Goal: Manage account settings

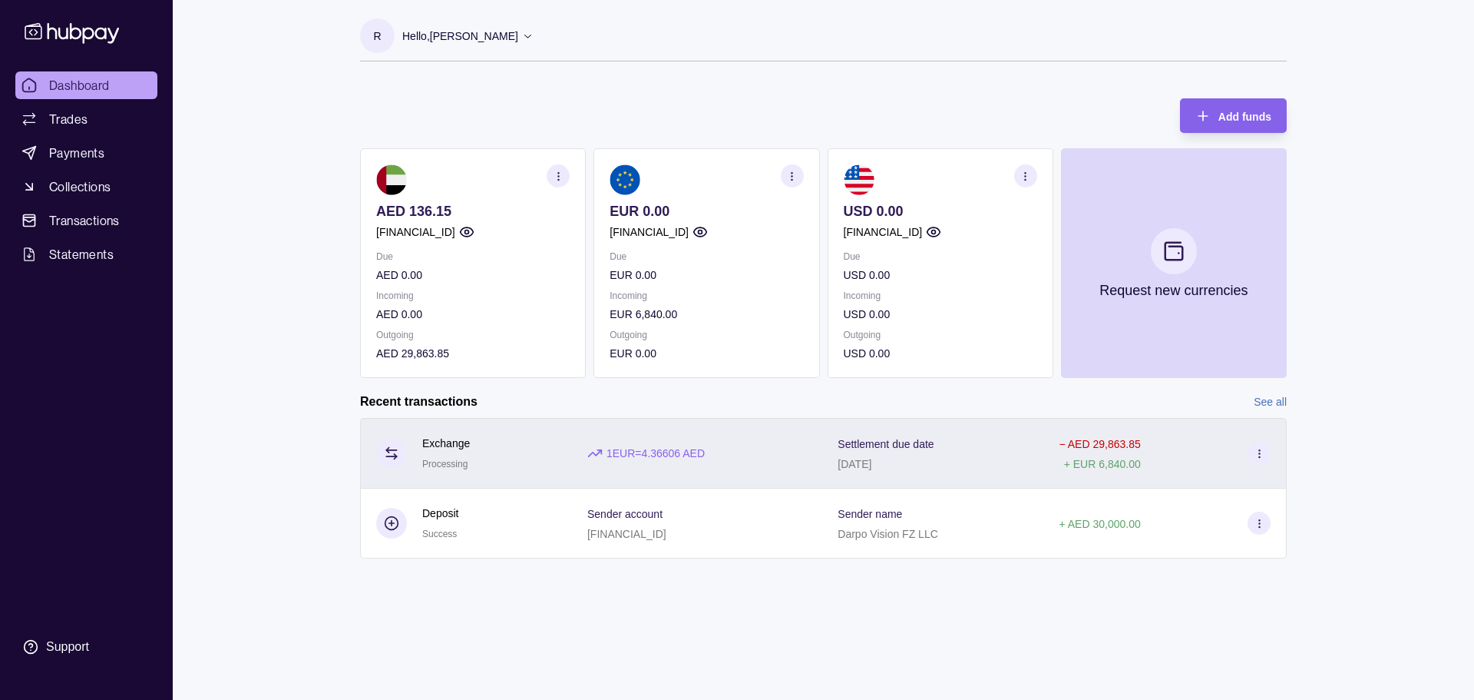
click at [442, 450] on p "Exchange" at bounding box center [446, 443] width 48 height 17
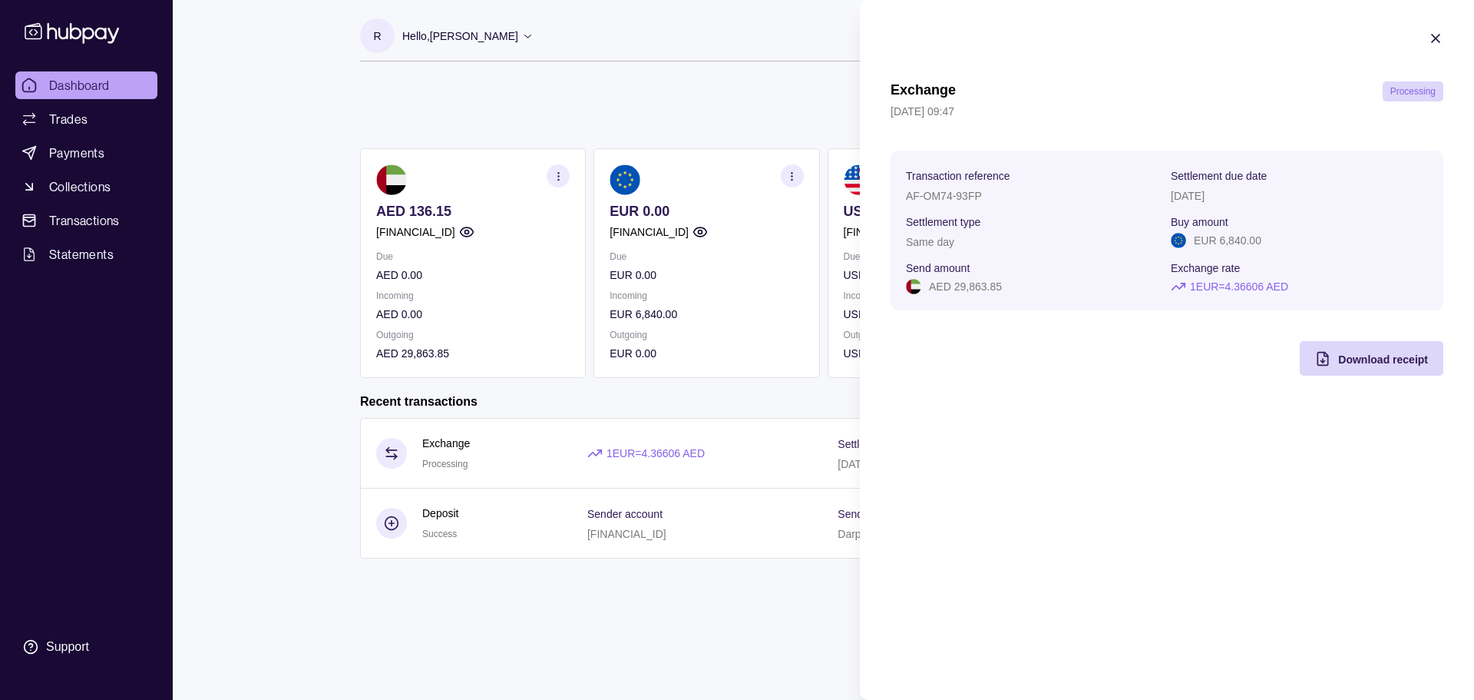
click at [285, 273] on html "Dashboard Trades Payments Collections Transactions Statements Support R Hello, …" at bounding box center [737, 350] width 1474 height 700
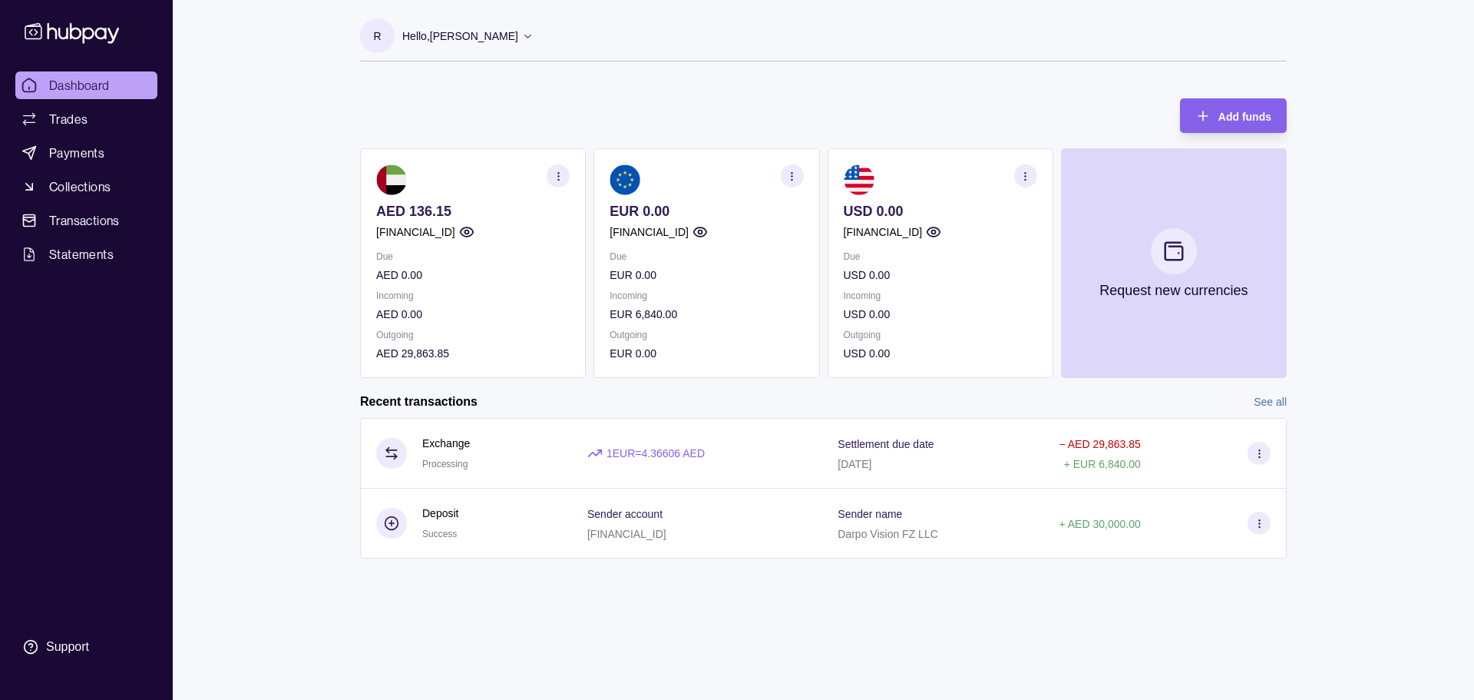
click at [1267, 458] on section at bounding box center [1259, 453] width 23 height 23
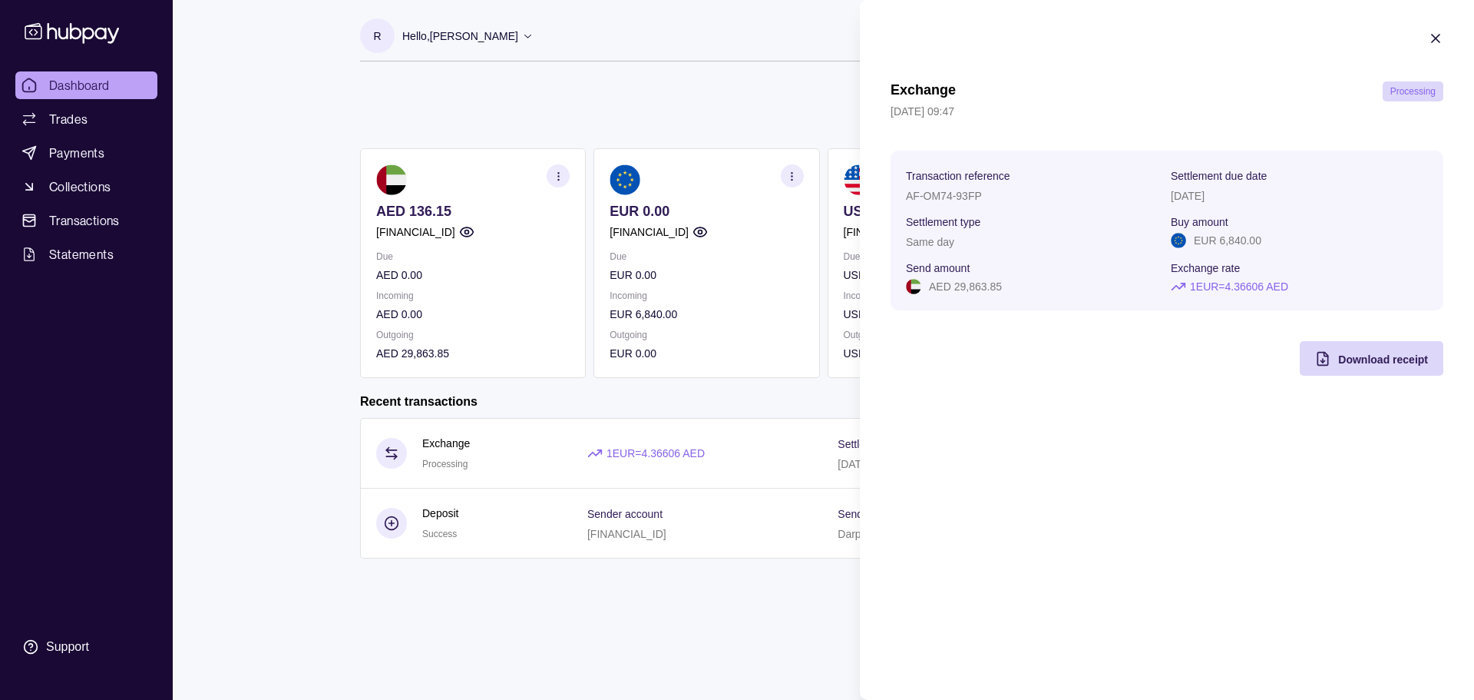
click at [585, 624] on html "Dashboard Trades Payments Collections Transactions Statements Support R Hello, …" at bounding box center [737, 350] width 1474 height 700
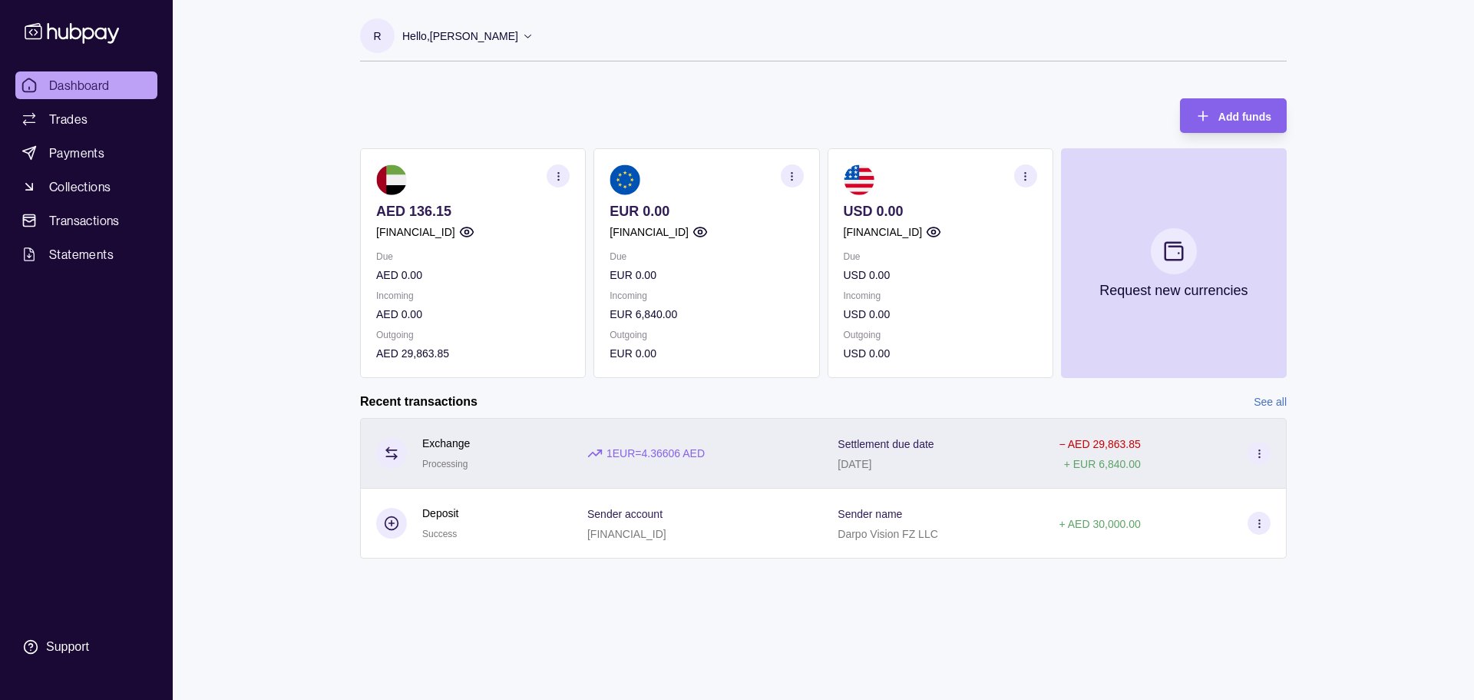
click at [1254, 457] on icon at bounding box center [1260, 454] width 12 height 12
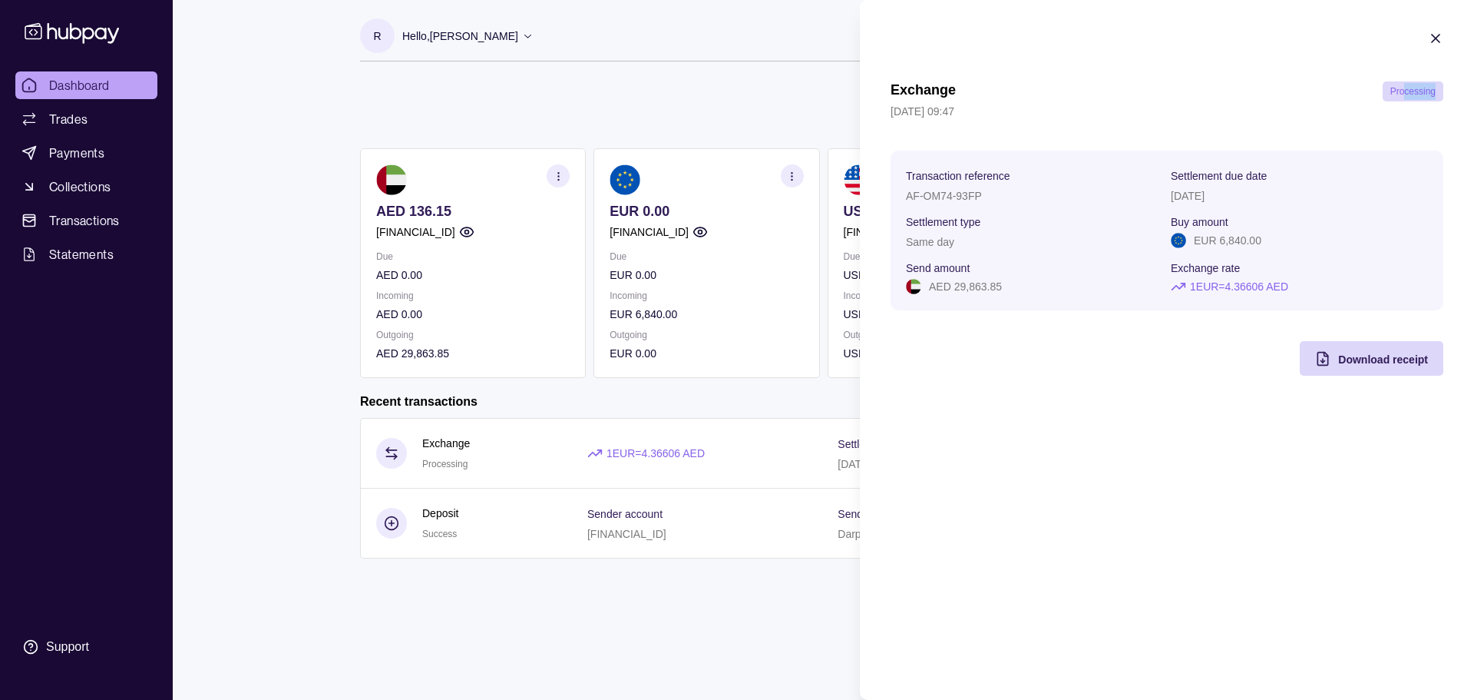
drag, startPoint x: 1402, startPoint y: 90, endPoint x: 1449, endPoint y: 91, distance: 46.9
click at [1449, 91] on section "Exchange Processing 12 Sep 2025 | 09:47 Transaction reference AF-OM74-93FP Sett…" at bounding box center [1167, 203] width 614 height 406
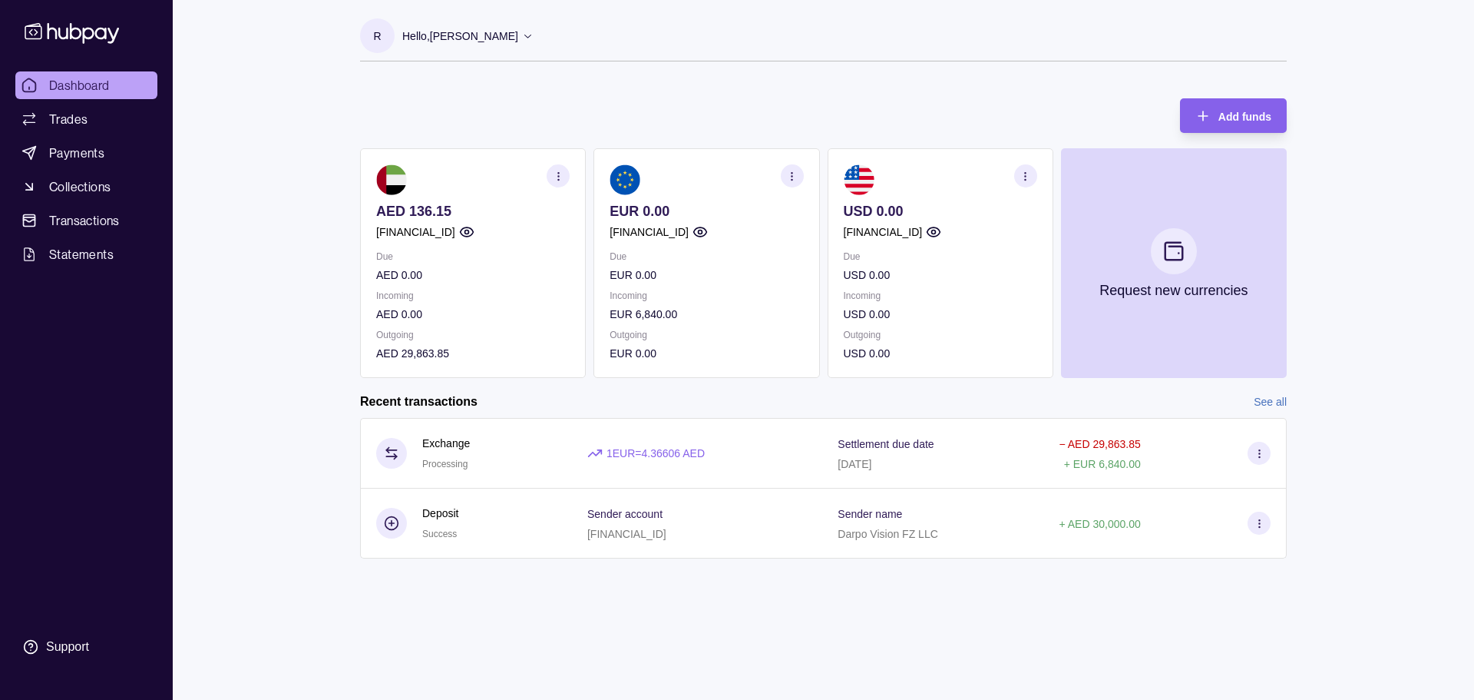
click at [432, 566] on html "Dashboard Trades Payments Collections Transactions Statements Support R Hello, …" at bounding box center [737, 350] width 1474 height 700
click at [769, 616] on div "R Hello, [PERSON_NAME] Darpo Vision FZ LLC Account Terms and conditions Privacy…" at bounding box center [823, 350] width 988 height 700
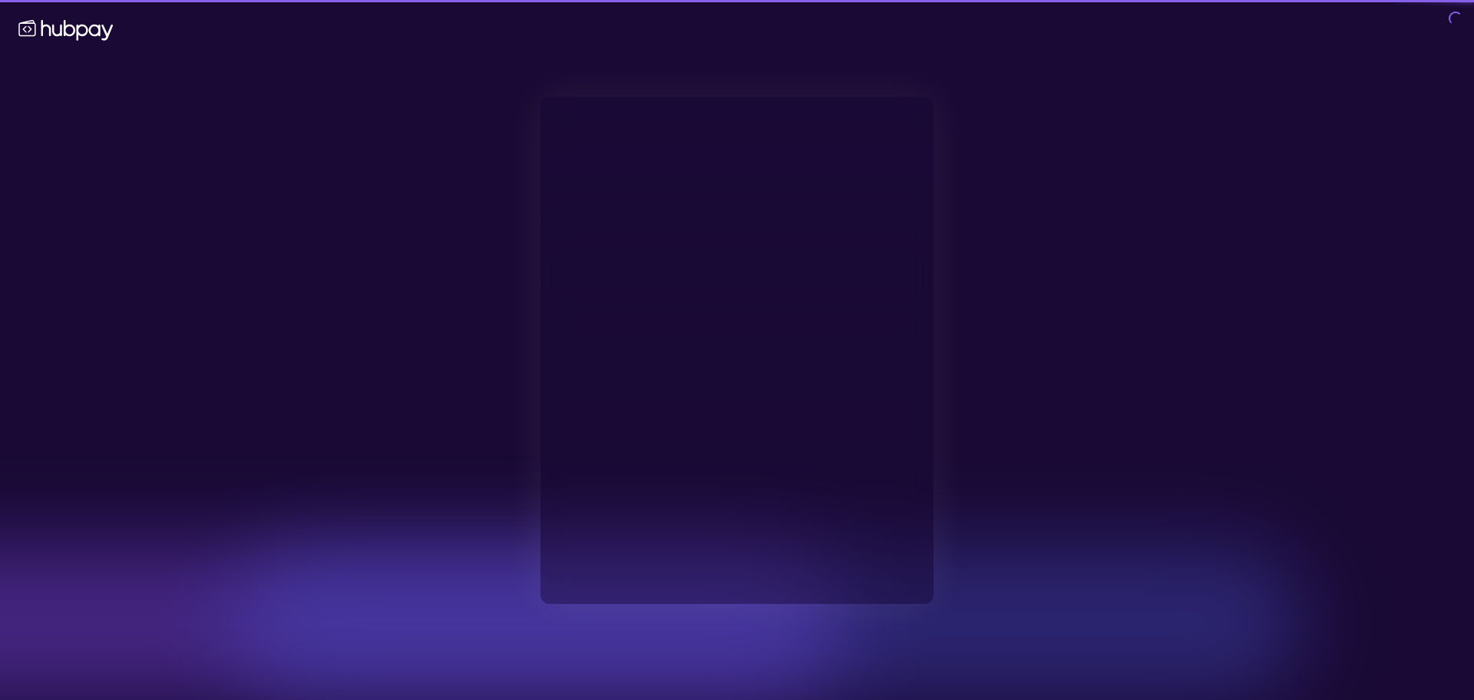
type input "**********"
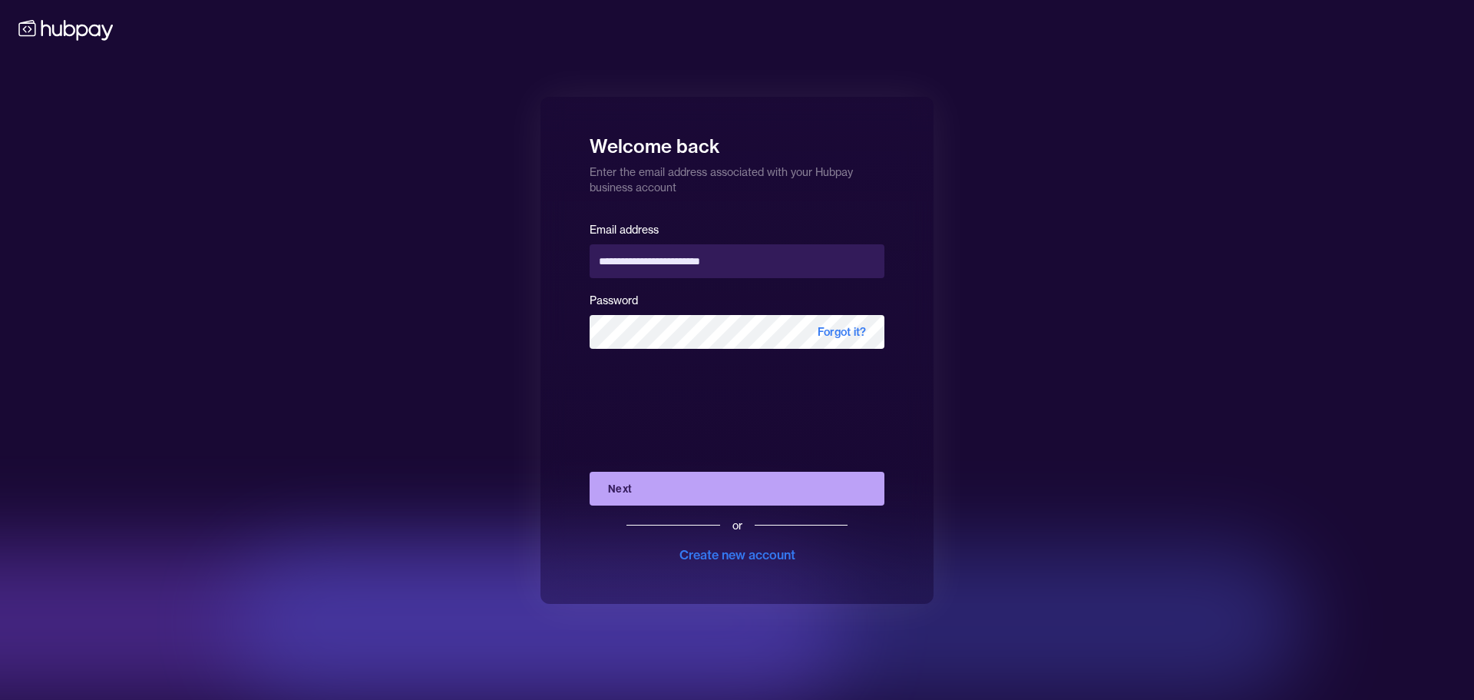
click at [644, 488] on button "Next" at bounding box center [737, 489] width 295 height 34
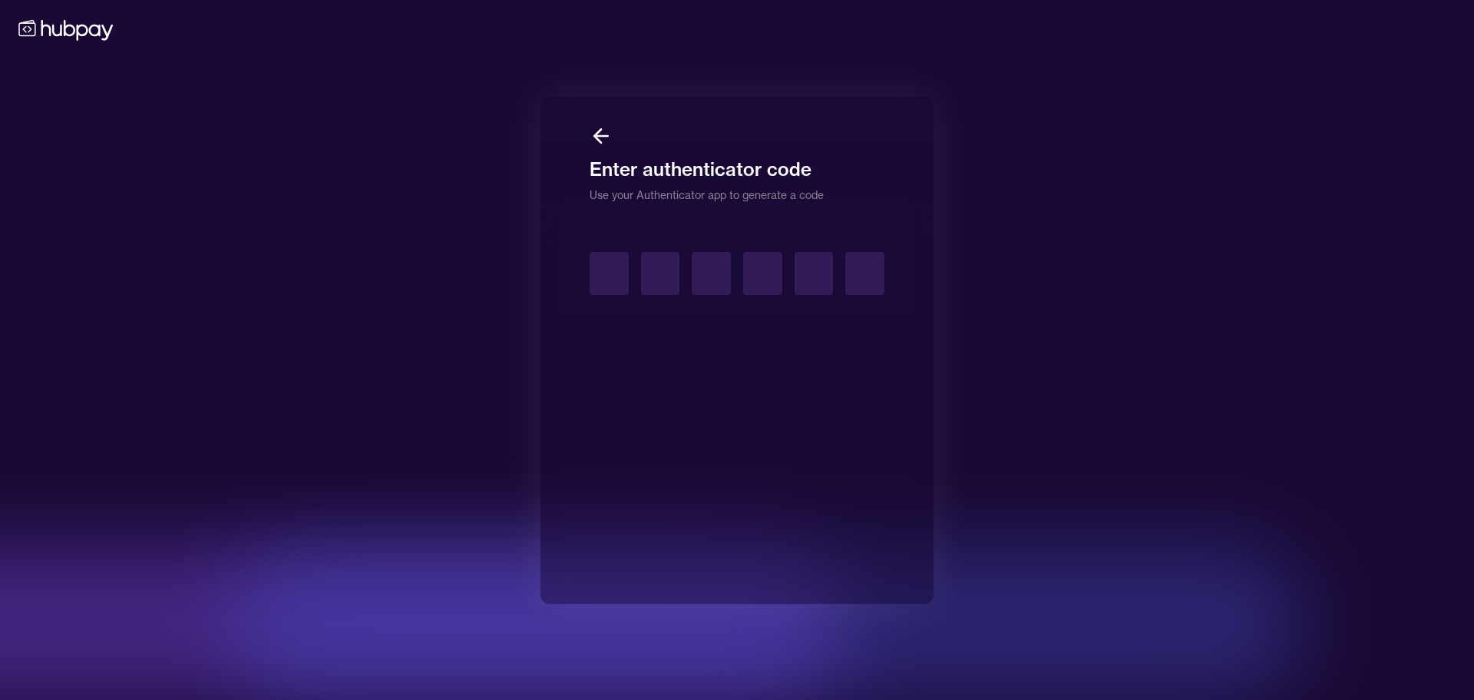
type input "*"
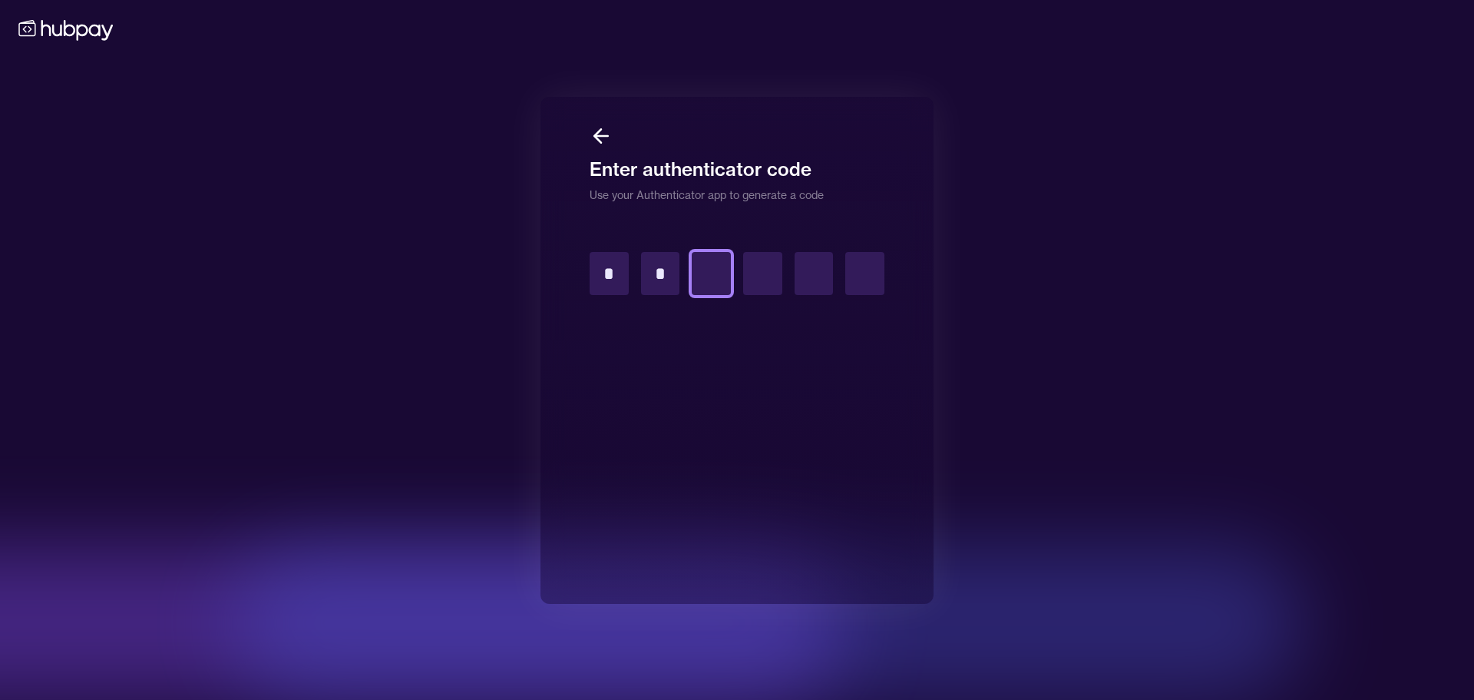
type input "*"
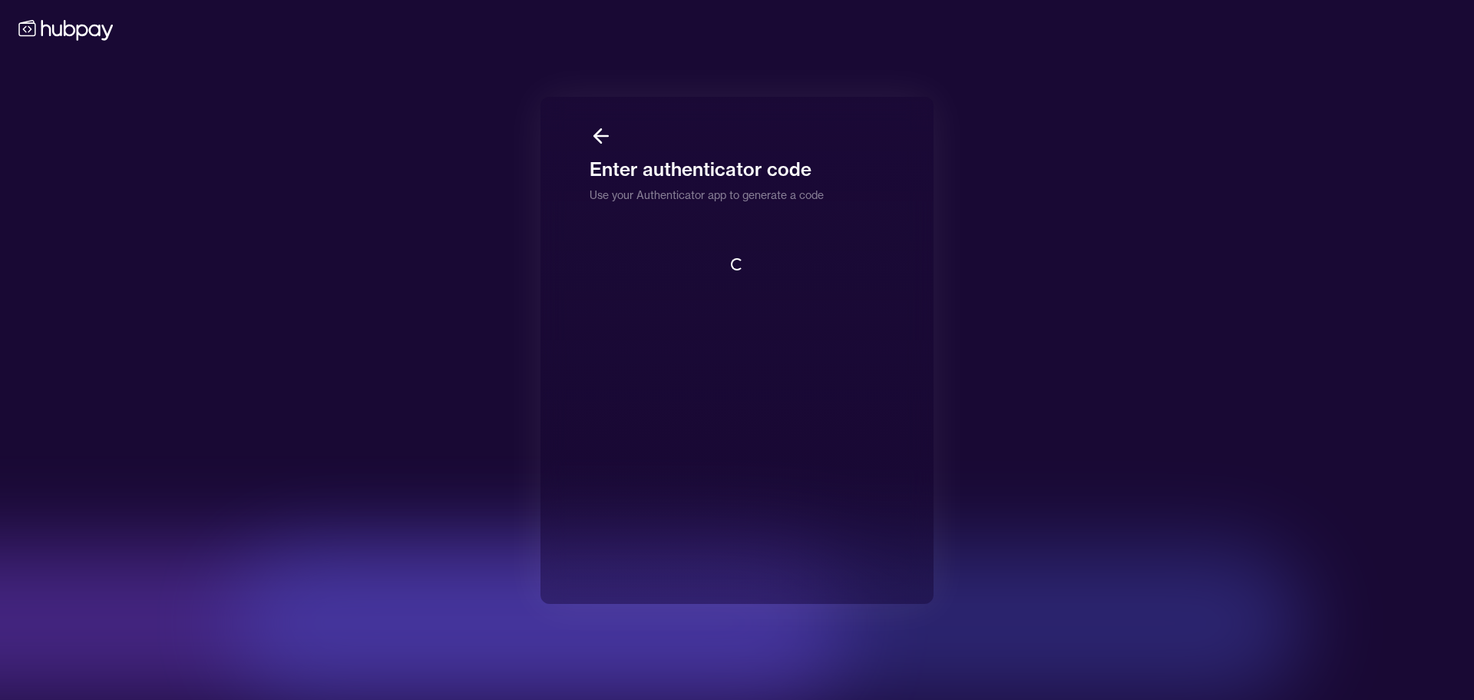
scroll to position [2, 0]
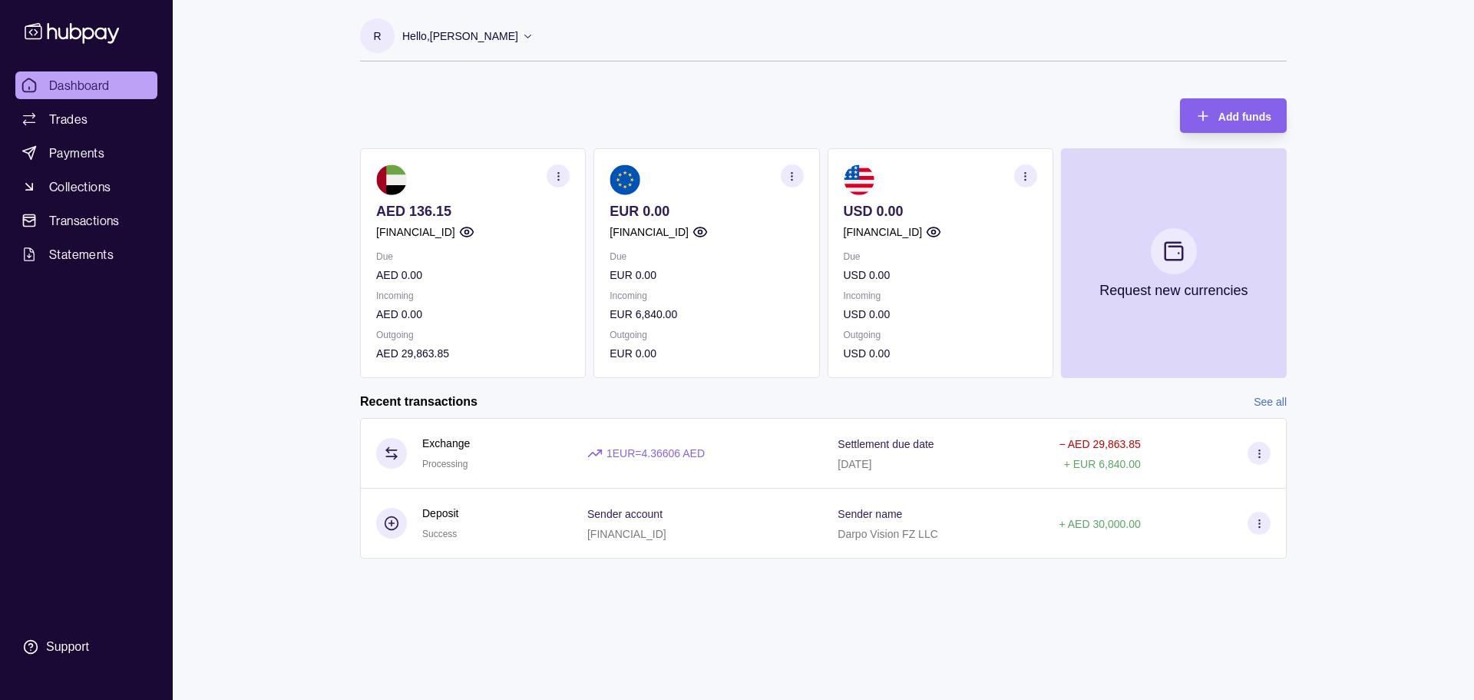
click at [716, 683] on div "R Hello, [PERSON_NAME] Darpo Vision FZ LLC Account Terms and conditions Privacy…" at bounding box center [823, 350] width 988 height 700
